Goal: Check status: Check status

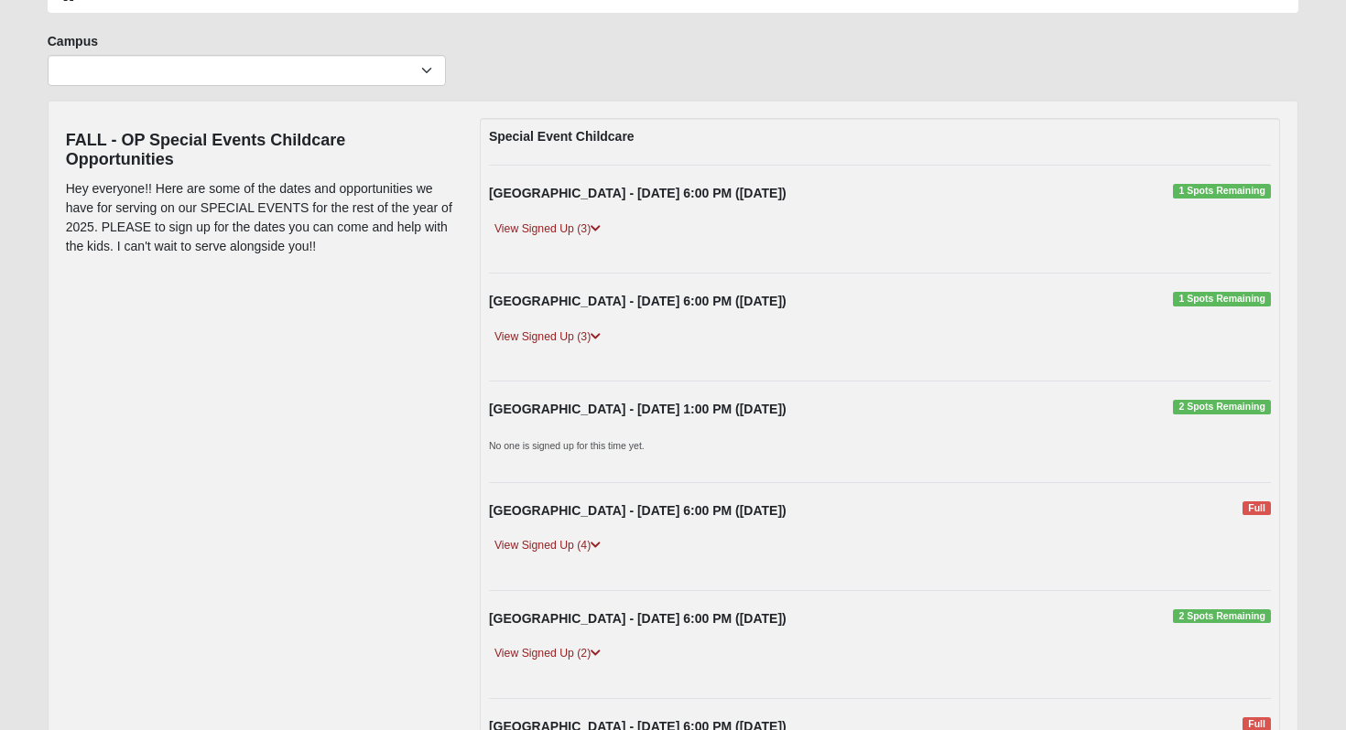
scroll to position [117, 0]
click at [562, 341] on link "View Signed Up (3)" at bounding box center [547, 336] width 117 height 19
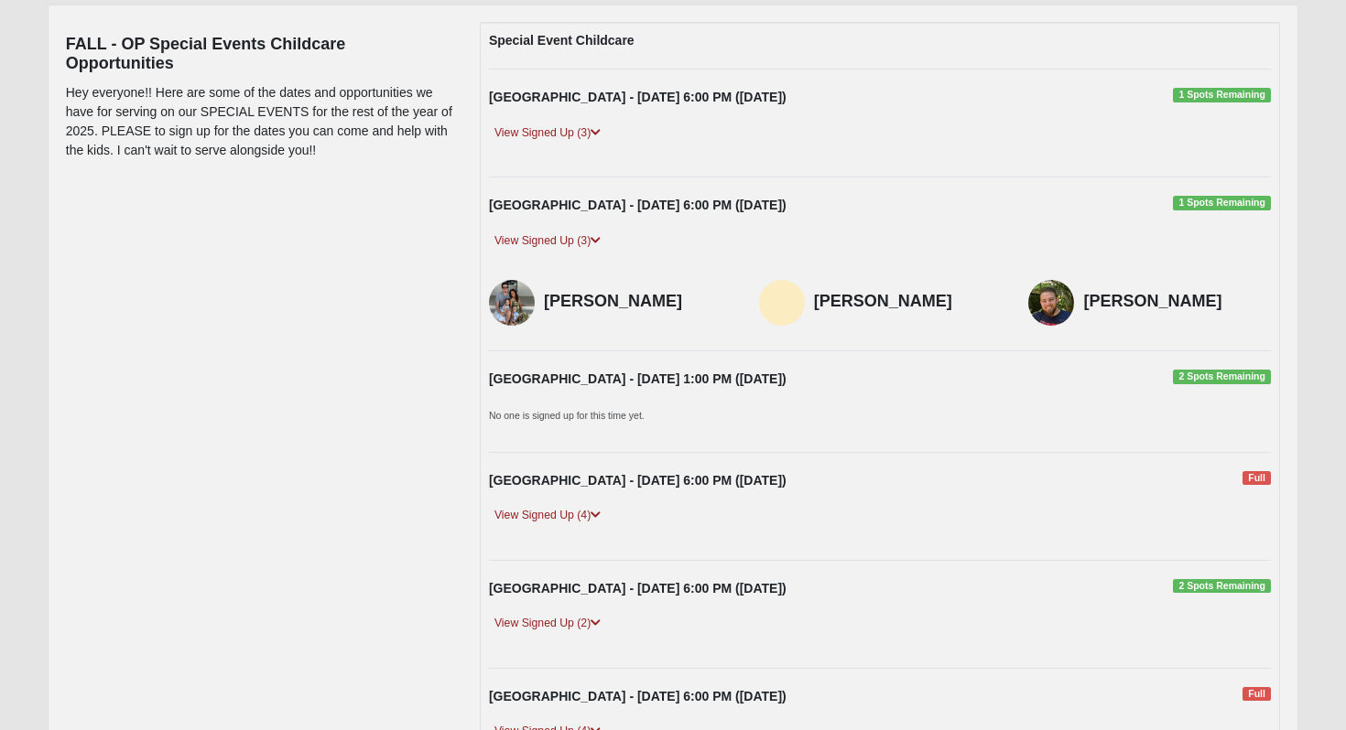
scroll to position [213, 0]
click at [598, 134] on icon at bounding box center [595, 131] width 10 height 11
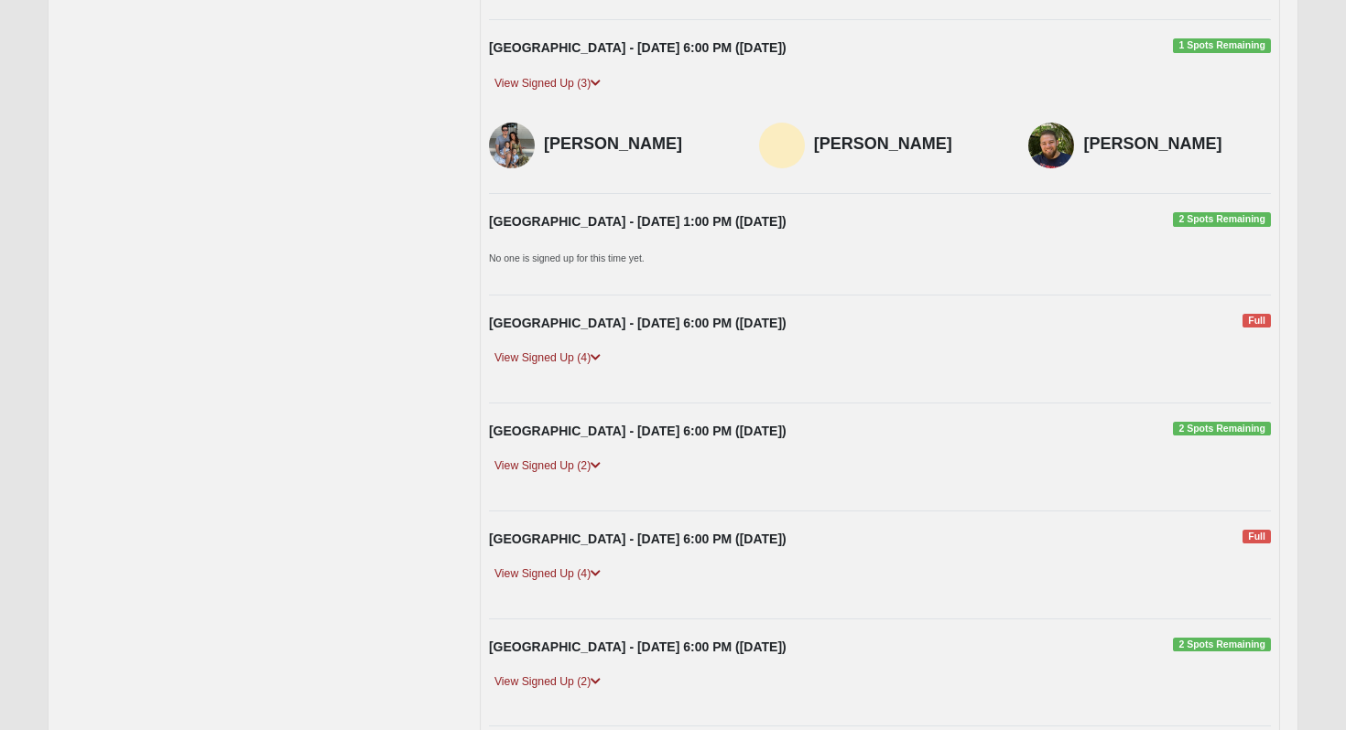
scroll to position [437, 0]
click at [570, 360] on link "View Signed Up (4)" at bounding box center [547, 357] width 117 height 19
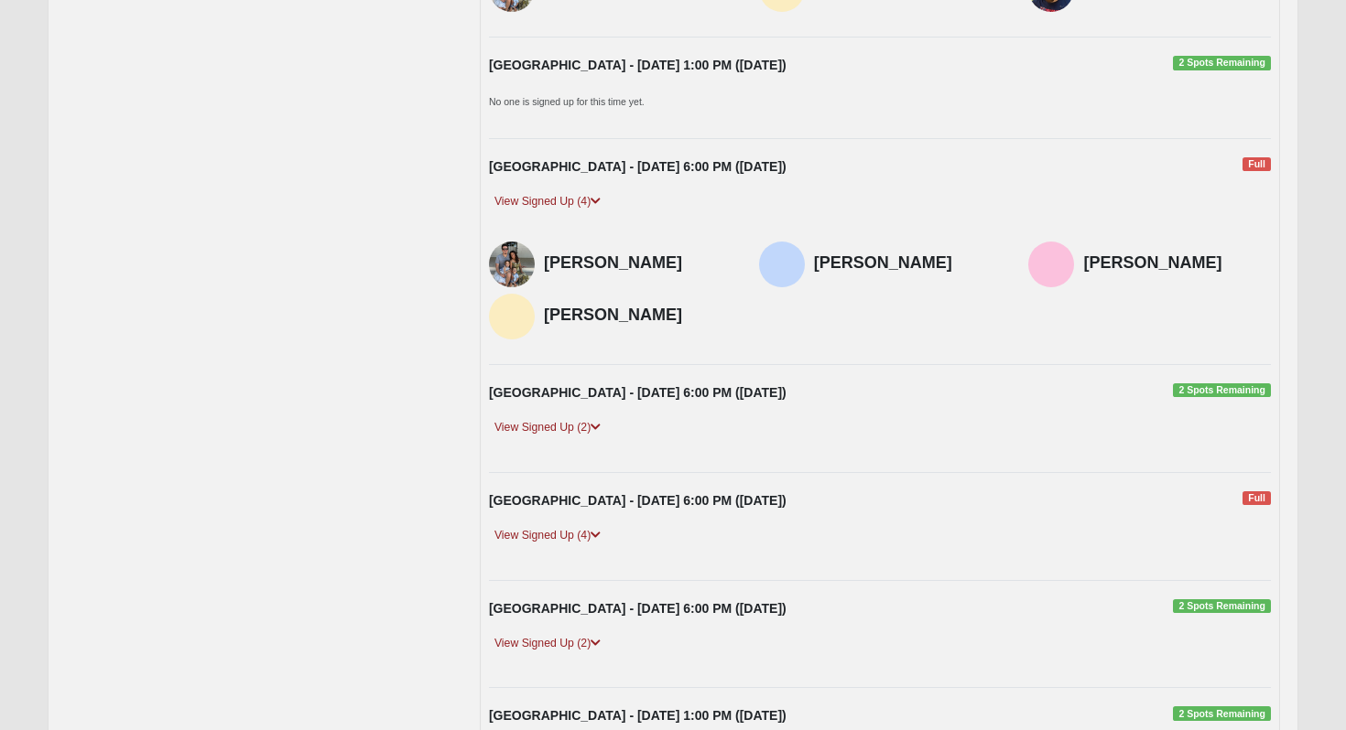
scroll to position [594, 0]
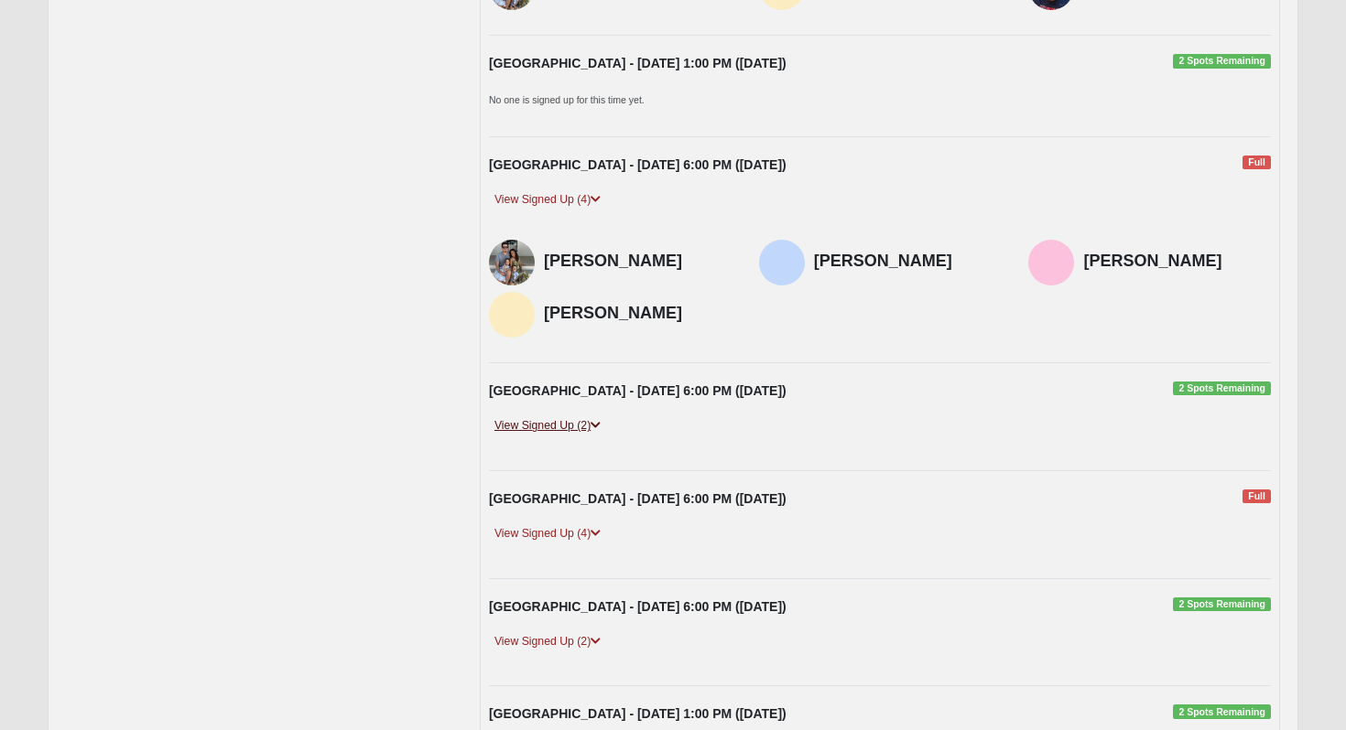
click at [580, 422] on link "View Signed Up (2)" at bounding box center [547, 426] width 117 height 19
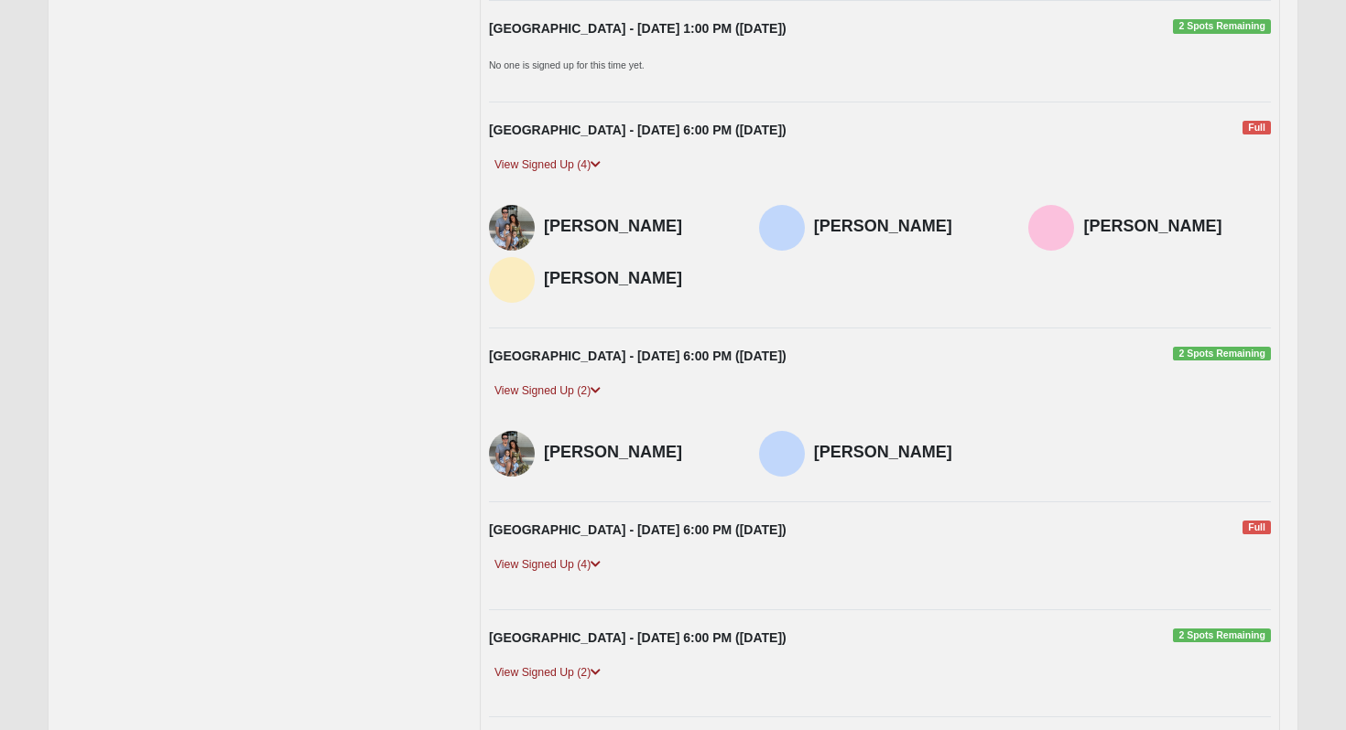
scroll to position [631, 0]
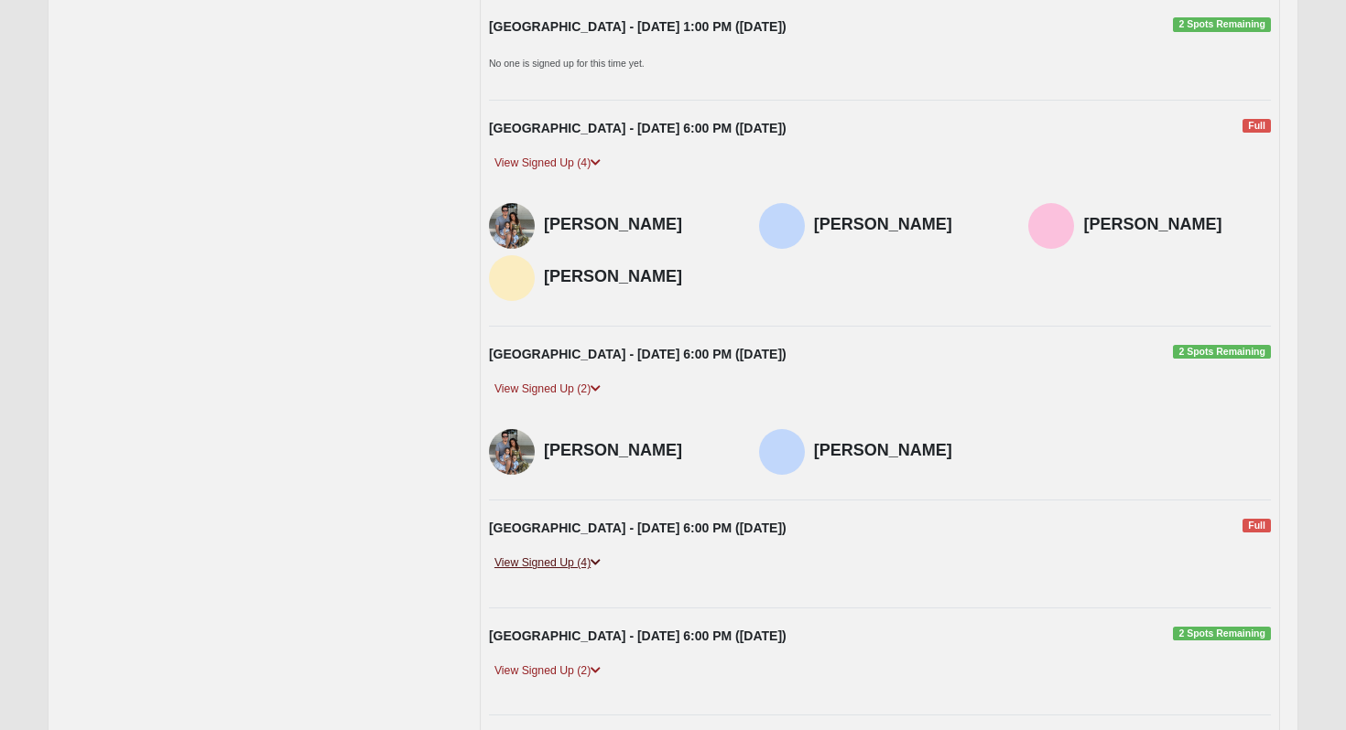
click at [587, 557] on link "View Signed Up (4)" at bounding box center [547, 563] width 117 height 19
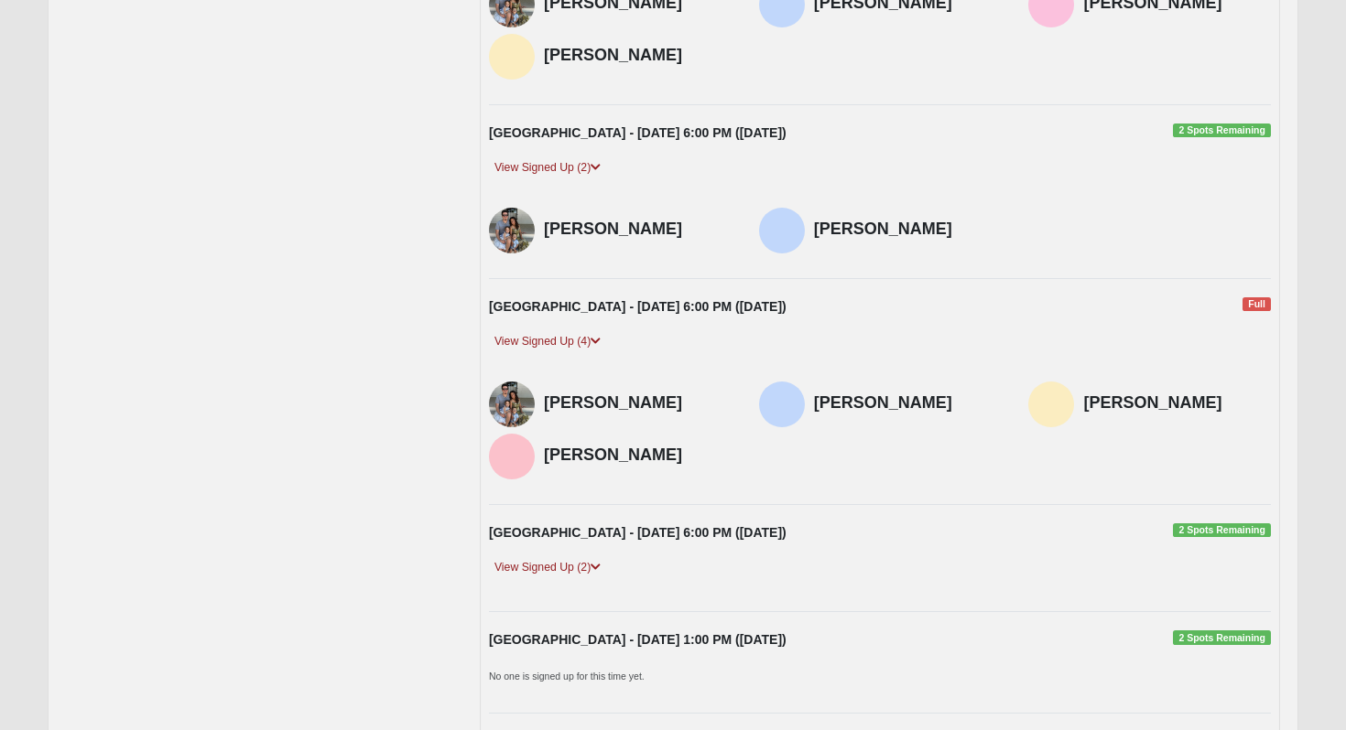
scroll to position [861, 0]
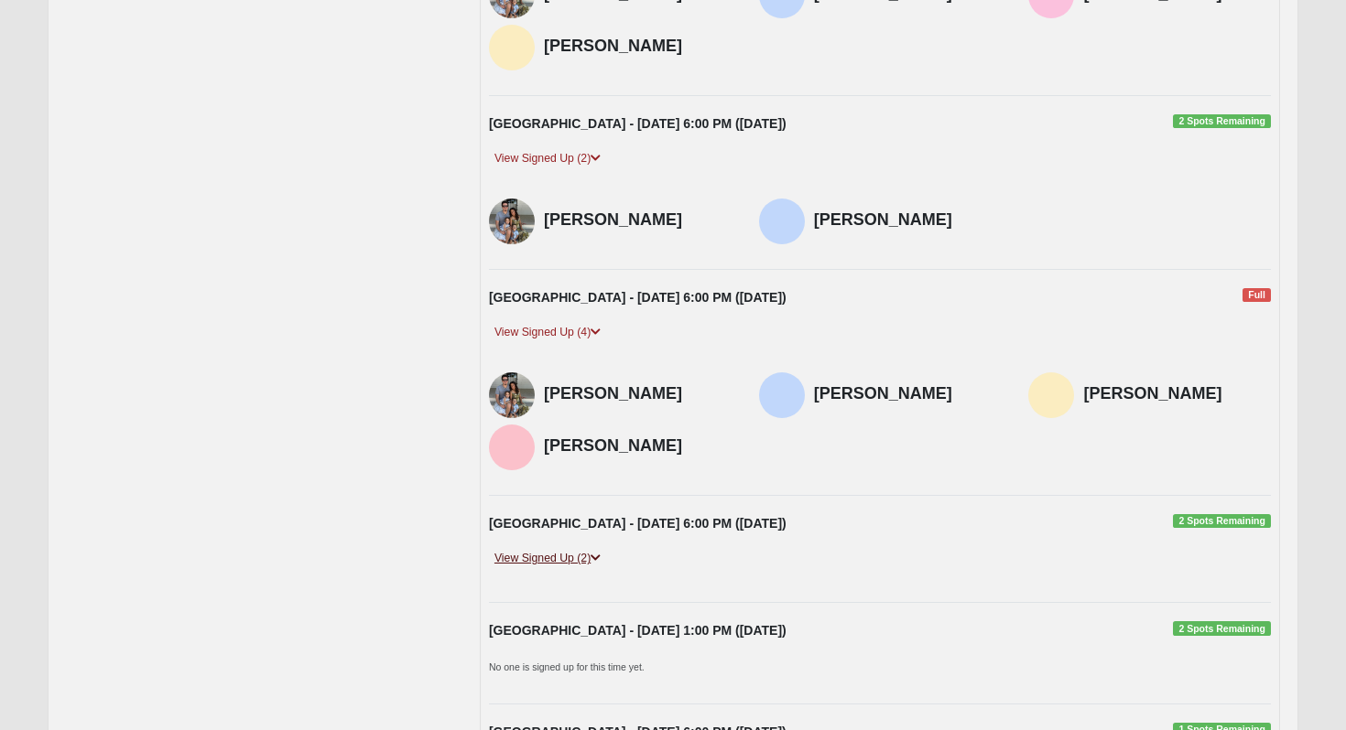
click at [570, 559] on link "View Signed Up (2)" at bounding box center [547, 558] width 117 height 19
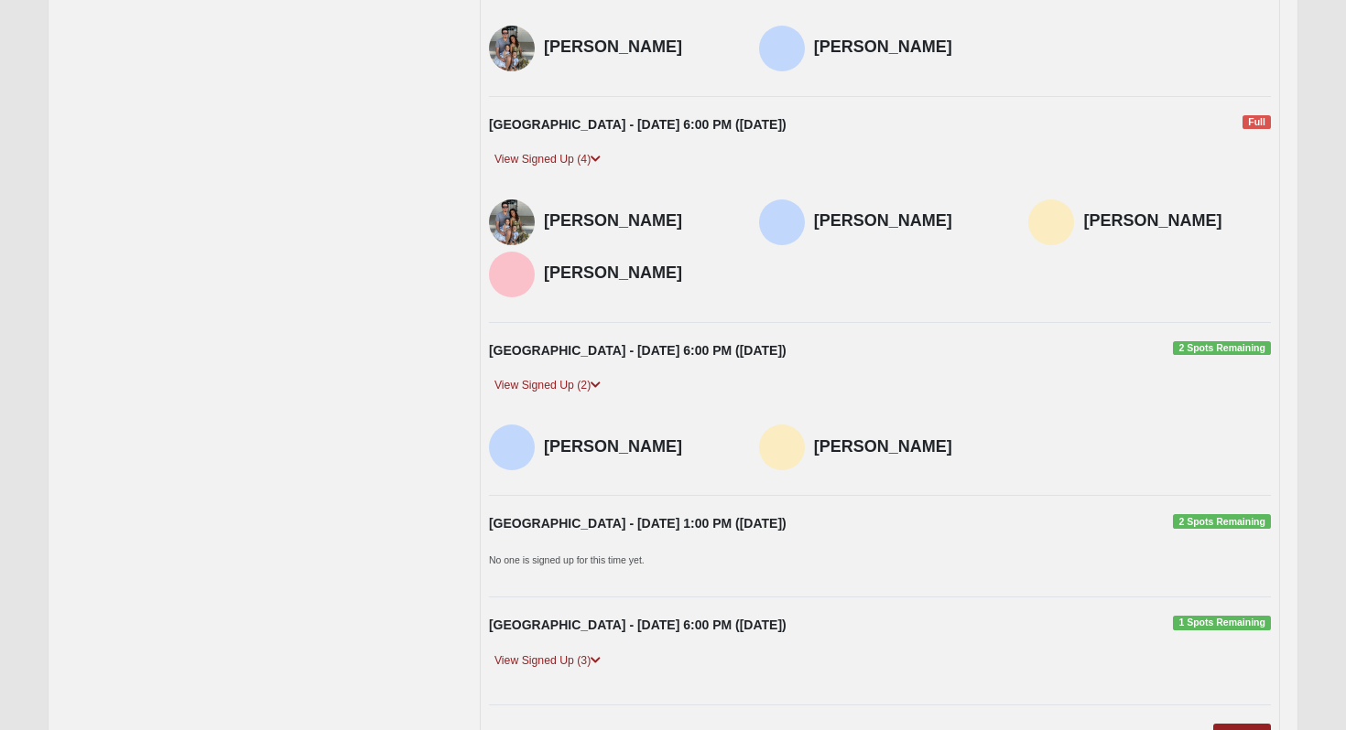
scroll to position [1041, 0]
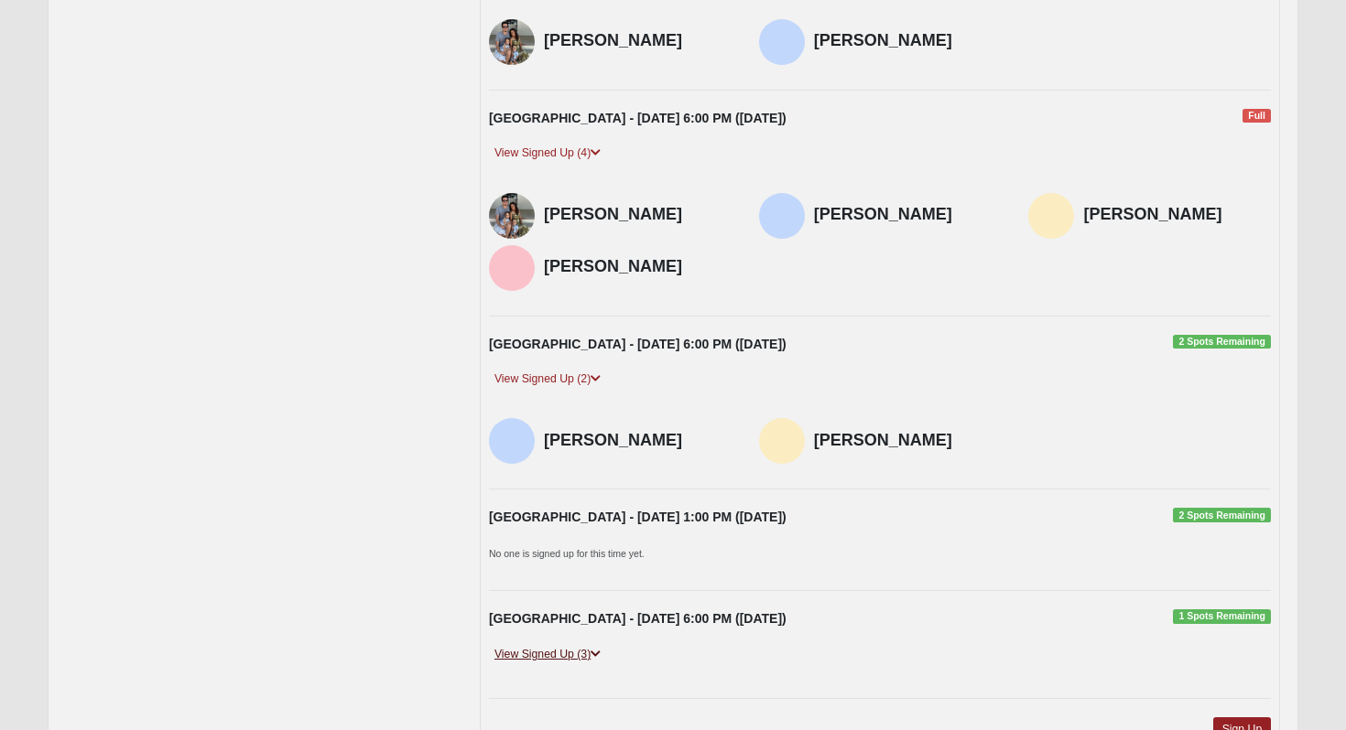
click at [583, 655] on link "View Signed Up (3)" at bounding box center [547, 654] width 117 height 19
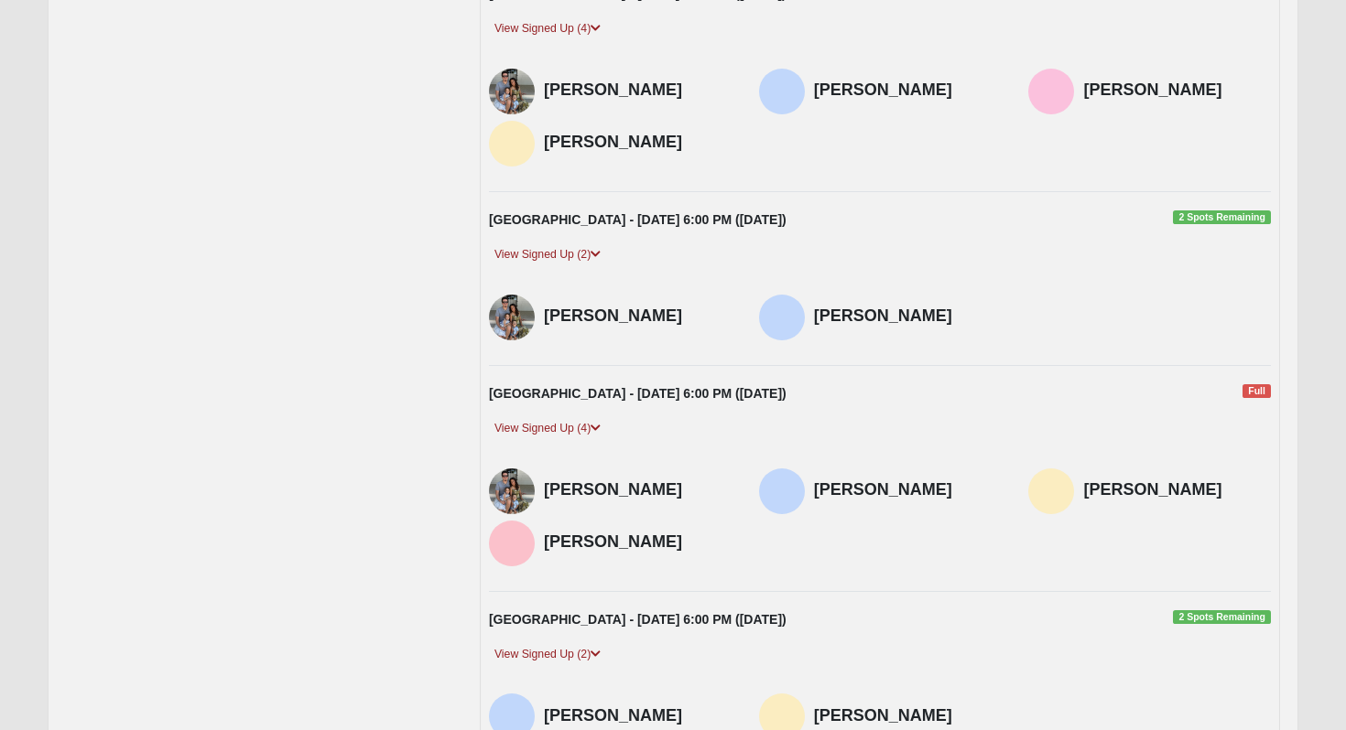
scroll to position [772, 0]
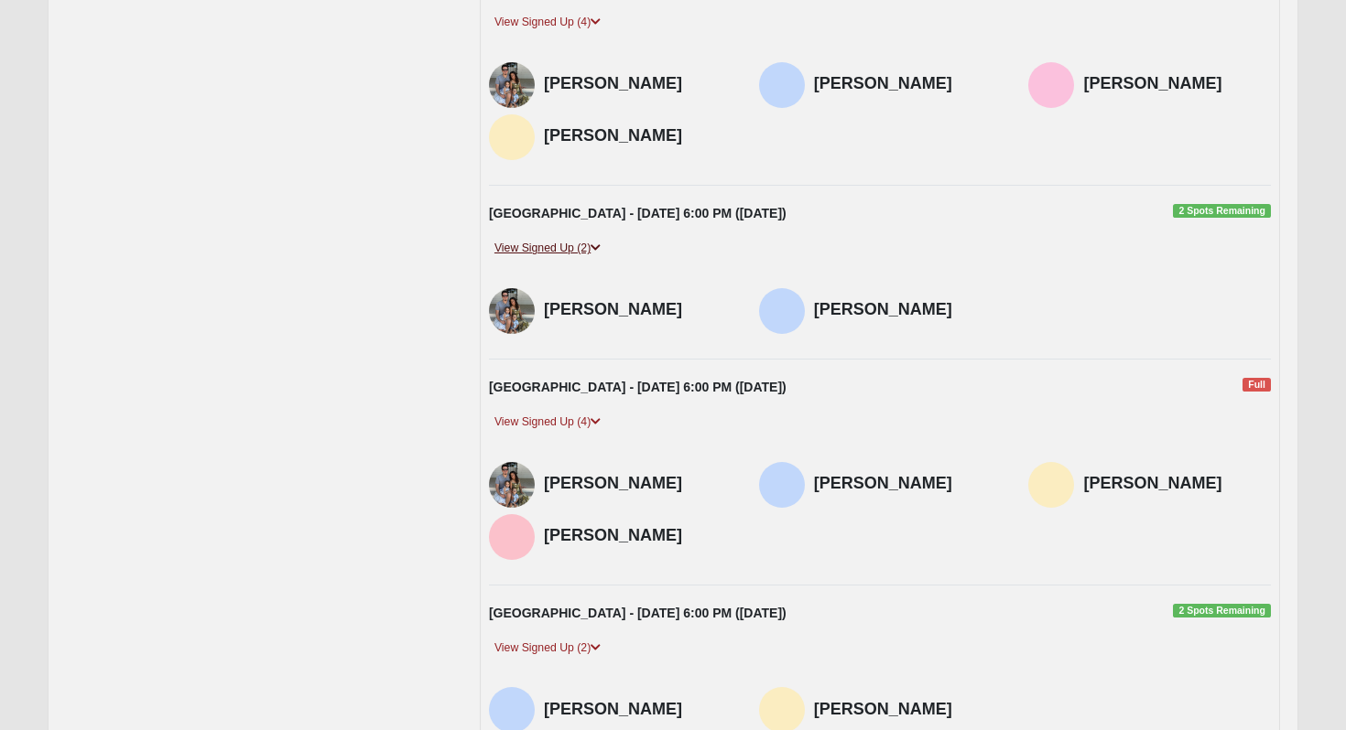
click at [590, 248] on link "View Signed Up (2)" at bounding box center [547, 248] width 117 height 19
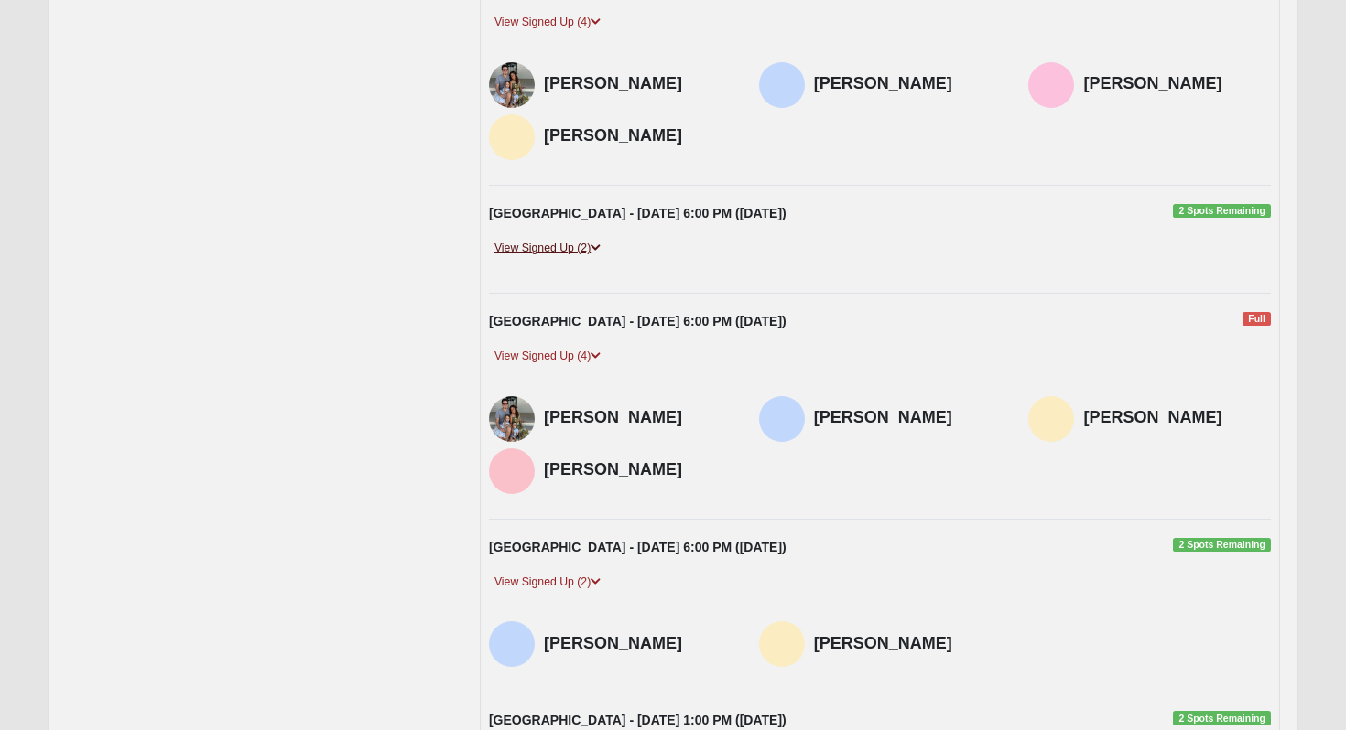
click at [590, 248] on link "View Signed Up (2)" at bounding box center [547, 248] width 117 height 19
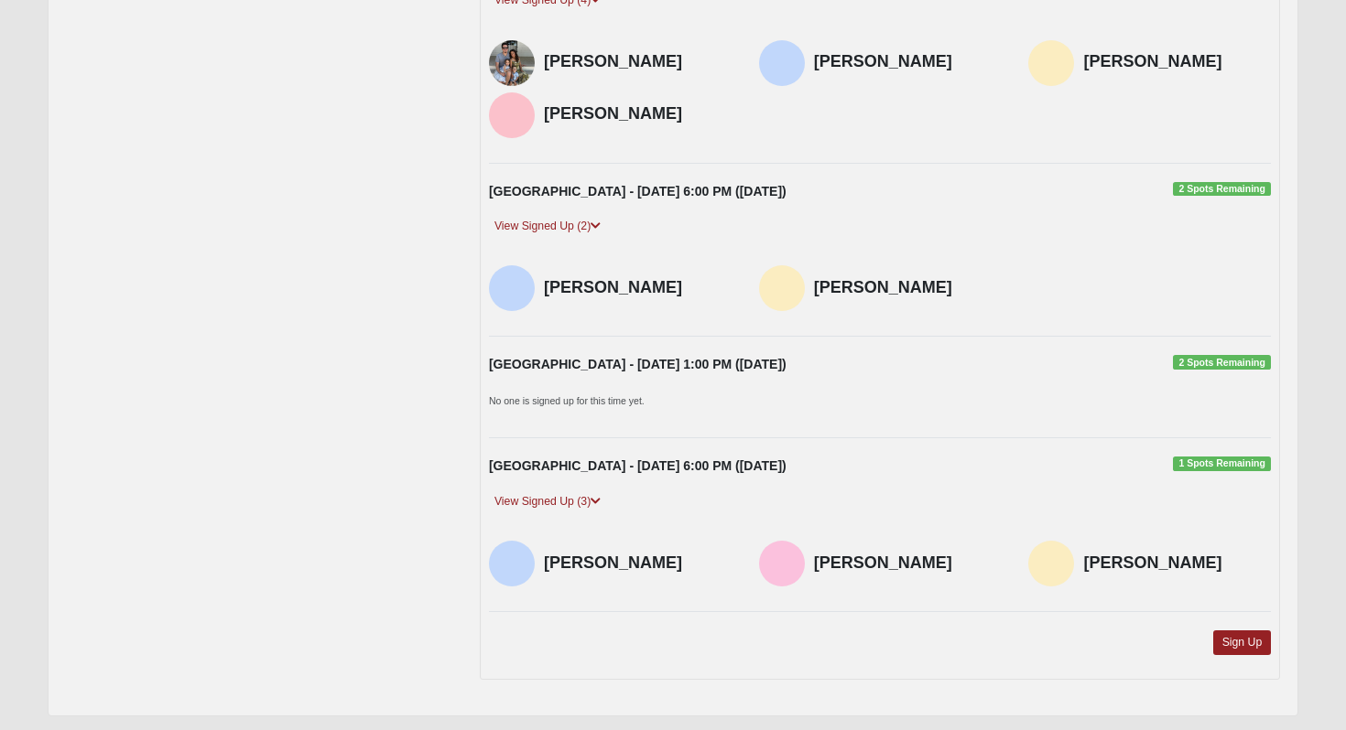
scroll to position [1247, 0]
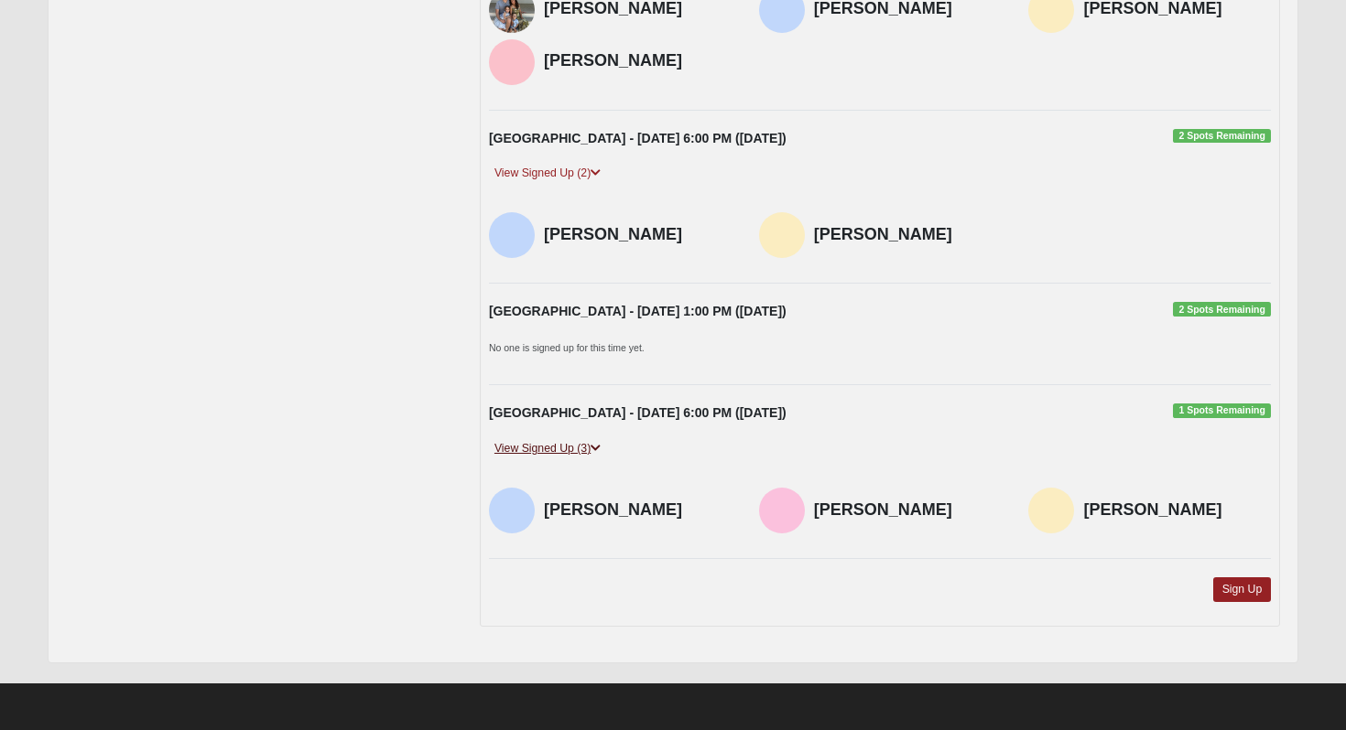
click at [587, 446] on link "View Signed Up (3)" at bounding box center [547, 448] width 117 height 19
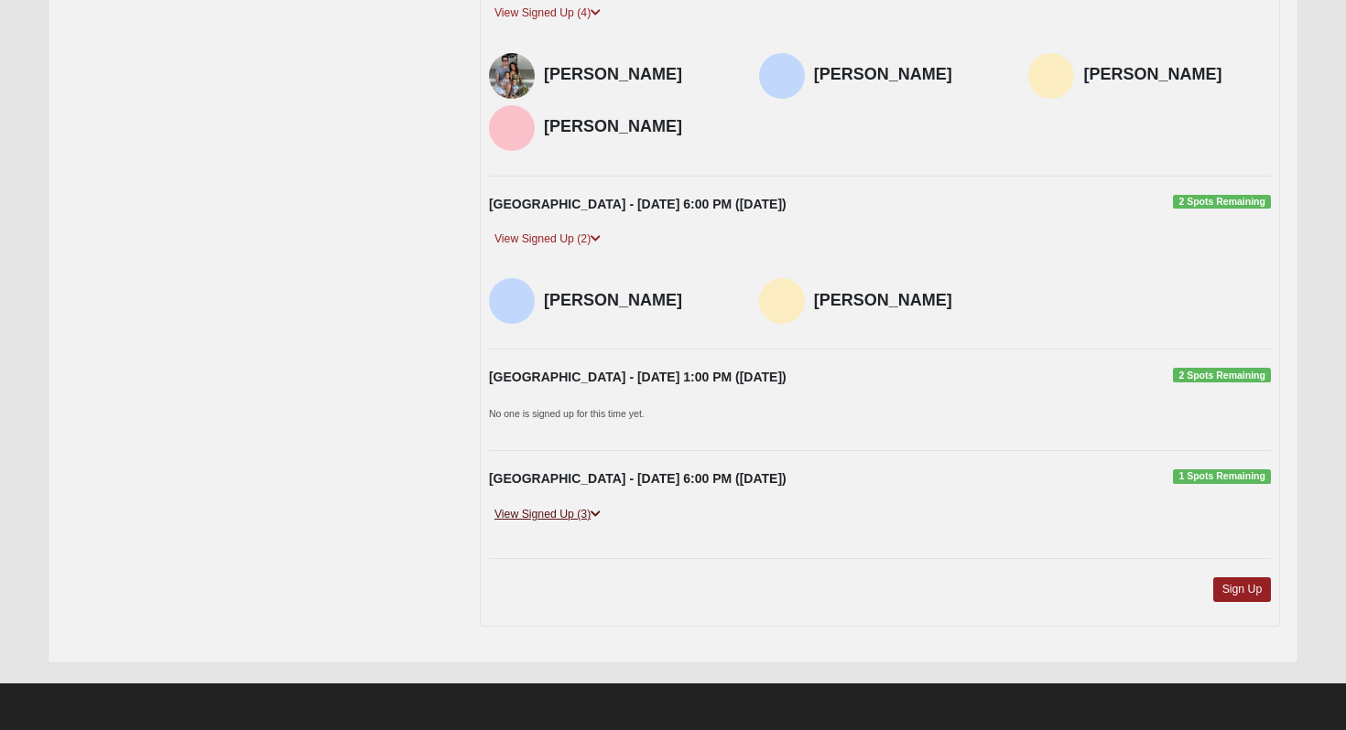
click at [583, 516] on link "View Signed Up (3)" at bounding box center [547, 514] width 117 height 19
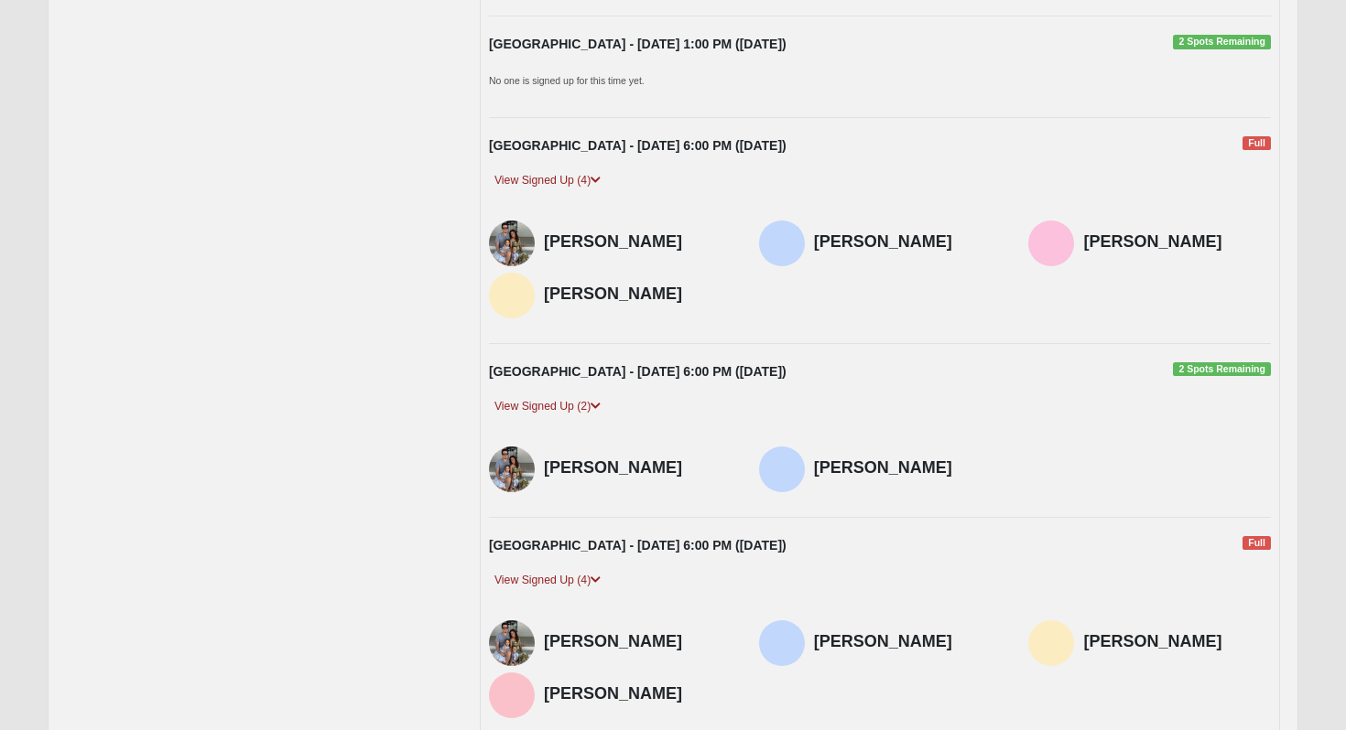
scroll to position [0, 0]
